Goal: Find specific page/section: Find specific page/section

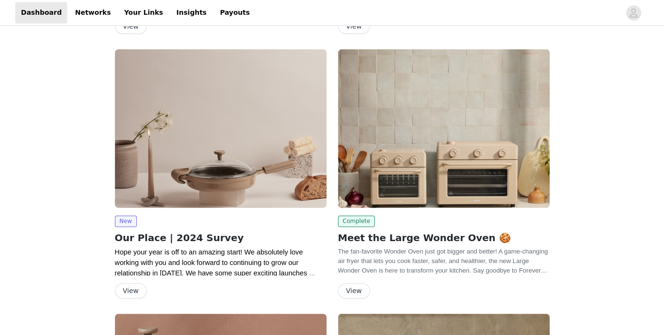
scroll to position [353, 0]
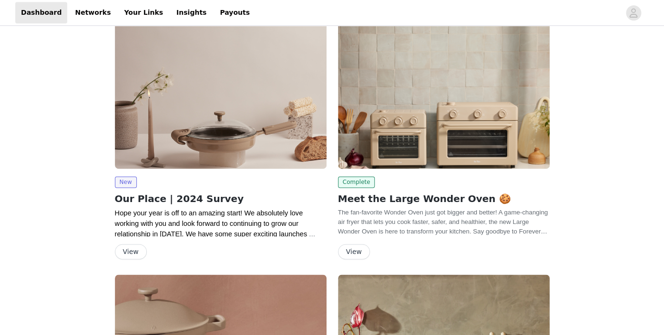
click at [130, 248] on button "View" at bounding box center [131, 251] width 32 height 15
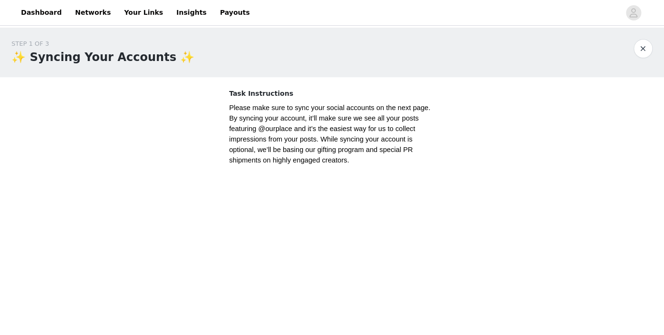
click at [641, 56] on button "button" at bounding box center [642, 48] width 19 height 19
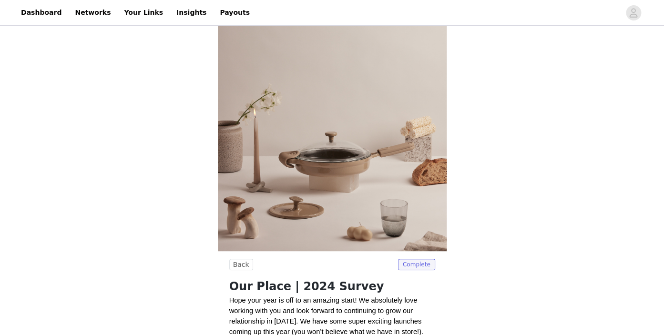
scroll to position [61, 0]
